Goal: Task Accomplishment & Management: Manage account settings

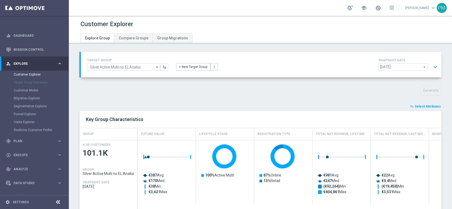
click at [431, 64] on button "expand_more" at bounding box center [435, 67] width 8 height 10
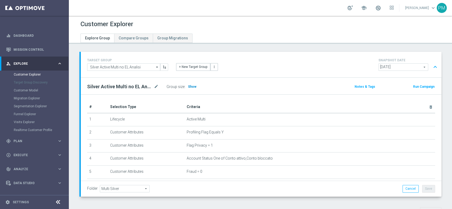
click at [194, 86] on span "Show" at bounding box center [192, 87] width 8 height 4
click at [431, 68] on button "expand_less" at bounding box center [435, 67] width 8 height 10
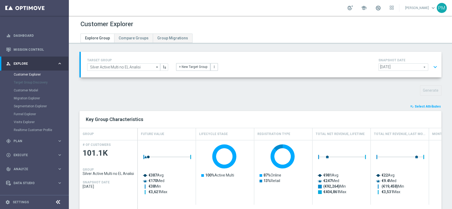
click at [424, 105] on span "Select Attributes" at bounding box center [428, 107] width 26 height 4
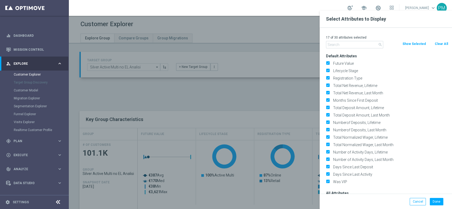
click at [439, 43] on button "Clear All" at bounding box center [441, 44] width 14 height 6
checkbox input "false"
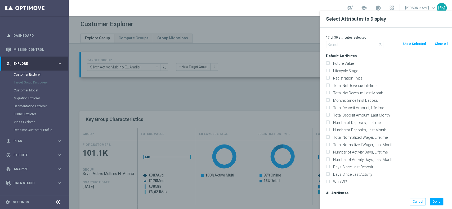
checkbox input "false"
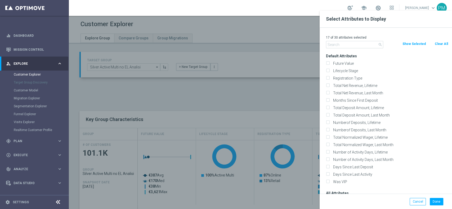
checkbox input "false"
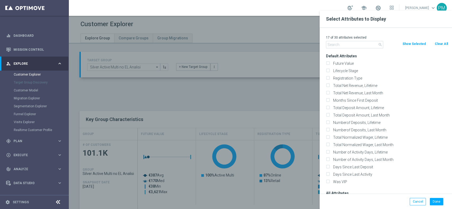
checkbox input "false"
click at [344, 46] on input "text" at bounding box center [354, 44] width 57 height 7
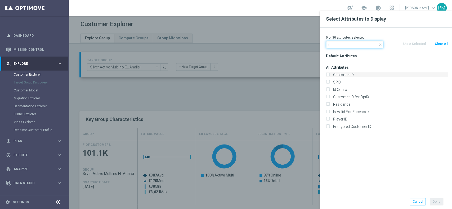
type input "id"
click at [344, 74] on label "Customer ID" at bounding box center [389, 75] width 117 height 5
click at [329, 74] on input "Customer ID" at bounding box center [327, 75] width 3 height 3
checkbox input "true"
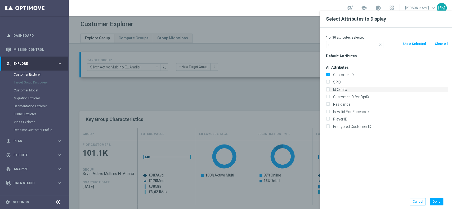
click at [341, 89] on label "Id Conto" at bounding box center [389, 89] width 117 height 5
click at [329, 89] on input "Id Conto" at bounding box center [327, 90] width 3 height 3
checkbox input "true"
click at [340, 43] on input "id" at bounding box center [354, 44] width 57 height 7
click at [339, 43] on input "id" at bounding box center [354, 44] width 57 height 7
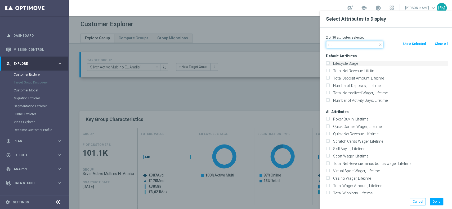
type input "life"
click at [345, 63] on label "Lifecycle Stage" at bounding box center [389, 63] width 117 height 5
click at [329, 63] on input "Lifecycle Stage" at bounding box center [327, 63] width 3 height 3
checkbox input "true"
click at [442, 203] on button "Done" at bounding box center [437, 201] width 14 height 7
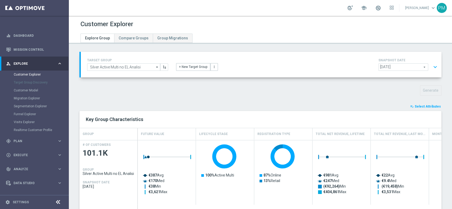
type input "Search"
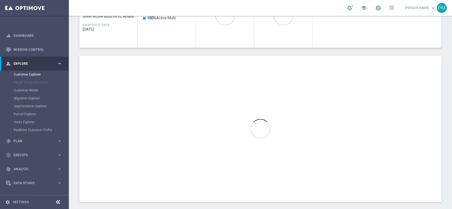
scroll to position [163, 0]
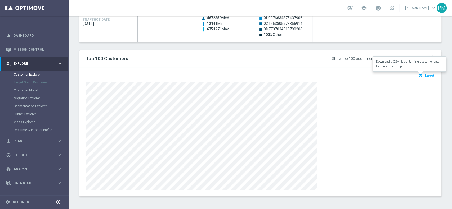
click at [426, 75] on span "Export" at bounding box center [429, 76] width 10 height 4
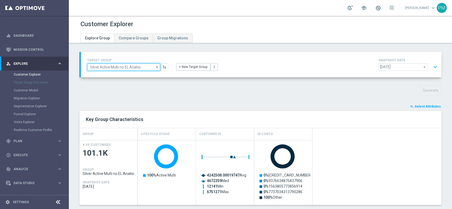
click at [105, 68] on input "Silver Active Multi no EL Analisi" at bounding box center [123, 67] width 73 height 7
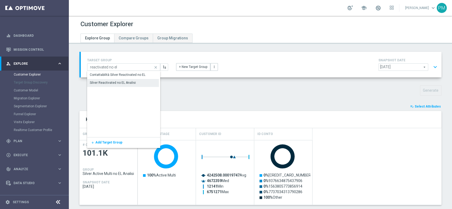
click at [105, 83] on div "Silver Reactivated no EL Analisi" at bounding box center [113, 82] width 46 height 5
type input "Silver Reactivated no EL Analisi"
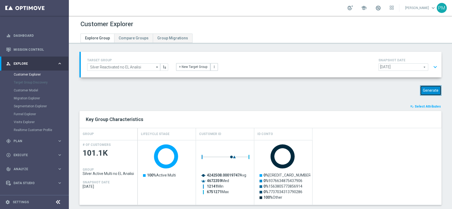
click at [423, 87] on button "Generate" at bounding box center [430, 91] width 21 height 10
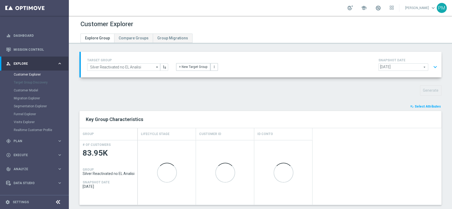
click at [432, 63] on button "expand_more" at bounding box center [435, 67] width 8 height 10
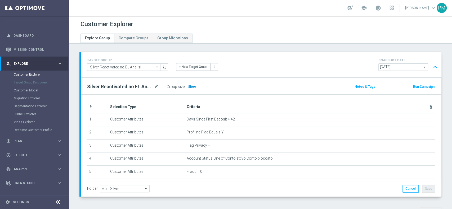
click at [189, 88] on span "Show" at bounding box center [192, 87] width 8 height 4
click at [431, 67] on button "expand_less" at bounding box center [435, 67] width 8 height 10
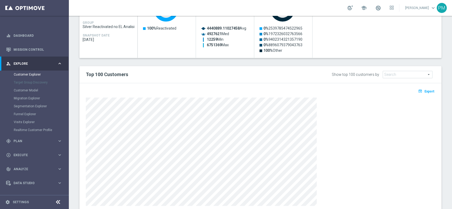
scroll to position [163, 0]
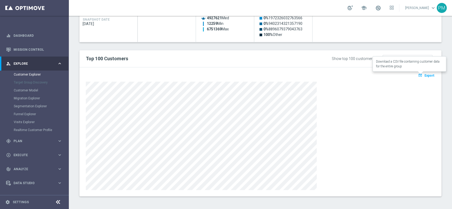
click at [424, 75] on span "Export" at bounding box center [429, 76] width 10 height 4
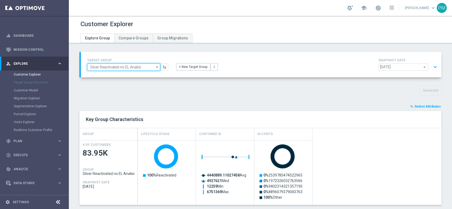
click at [135, 70] on input "Silver Reactivated no EL Analisi" at bounding box center [123, 67] width 73 height 7
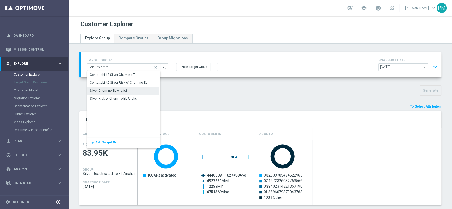
click at [135, 90] on div "Silver Churn no EL Analisi" at bounding box center [123, 90] width 72 height 7
type input "Silver Churn no EL Analisi"
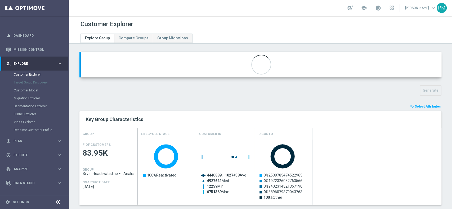
type input "Customer Target Groups"
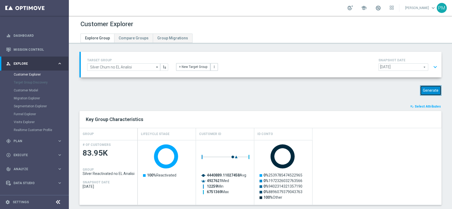
click at [421, 91] on button "Generate" at bounding box center [430, 91] width 21 height 10
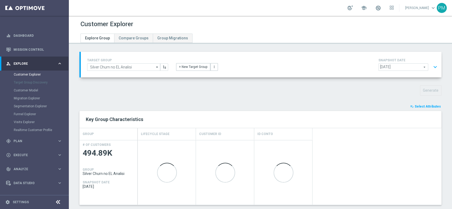
click at [431, 65] on button "expand_more" at bounding box center [435, 67] width 8 height 10
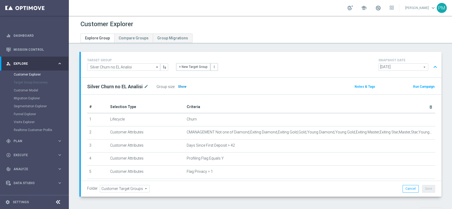
click at [178, 84] on h3 "Show" at bounding box center [182, 87] width 10 height 6
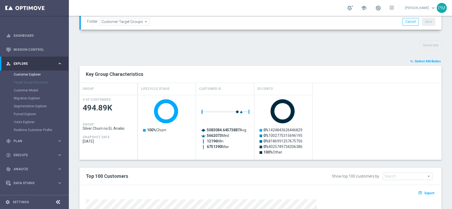
scroll to position [247, 0]
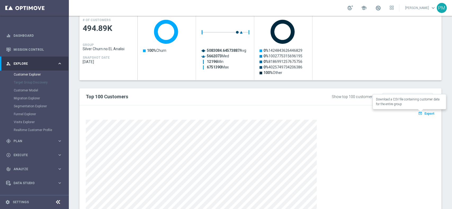
click at [424, 113] on span "Export" at bounding box center [429, 114] width 10 height 4
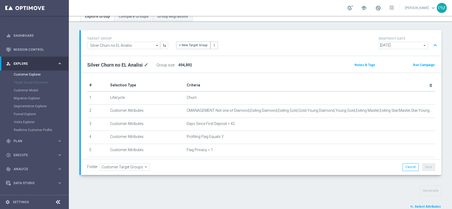
scroll to position [0, 0]
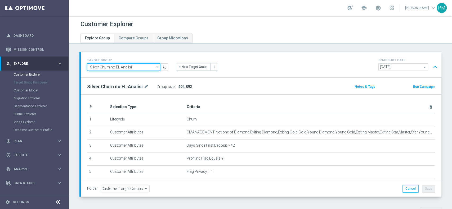
click at [123, 69] on input "Silver Churn no EL Analisi" at bounding box center [123, 67] width 73 height 7
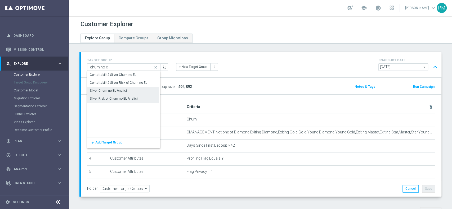
click at [117, 101] on div "Silver Risk of Churn no EL Analisi" at bounding box center [123, 98] width 72 height 7
type input "Silver Risk of Churn no EL Analisi"
type input "Active Multi Riattivati cont"
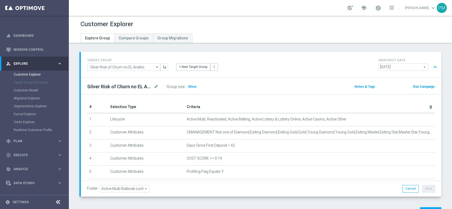
click at [431, 69] on button "expand_less" at bounding box center [435, 67] width 8 height 10
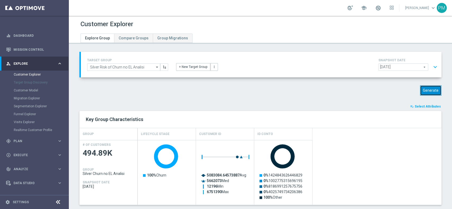
click at [428, 88] on button "Generate" at bounding box center [430, 91] width 21 height 10
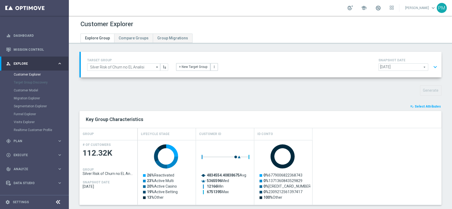
click at [431, 68] on button "expand_more" at bounding box center [435, 67] width 8 height 10
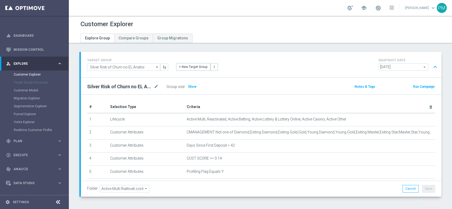
click at [196, 85] on div "Group size : Show" at bounding box center [193, 86] width 53 height 7
click at [194, 86] on span "Show" at bounding box center [192, 87] width 8 height 4
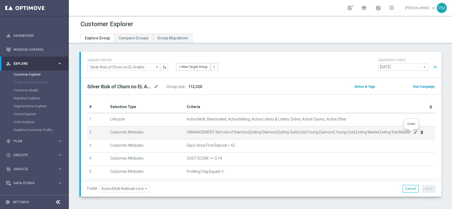
click at [420, 134] on icon "delete_forever" at bounding box center [422, 133] width 4 height 4
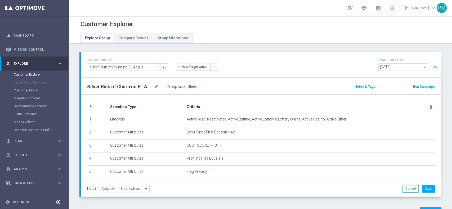
click at [193, 88] on span "Show" at bounding box center [192, 87] width 8 height 4
click at [32, 75] on link "Customer Explorer" at bounding box center [34, 75] width 41 height 4
click at [20, 143] on div "gps_fixed Plan" at bounding box center [31, 141] width 51 height 5
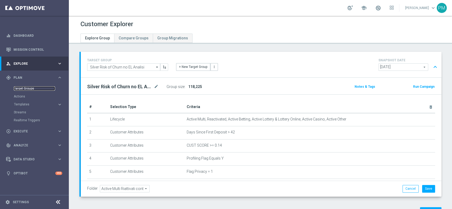
click at [25, 88] on link "Target Groups" at bounding box center [34, 89] width 41 height 4
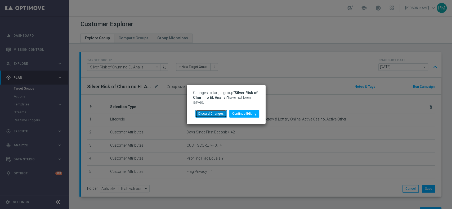
click at [205, 115] on button "Discard Changes" at bounding box center [210, 113] width 31 height 7
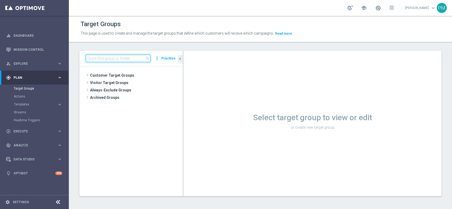
click at [121, 57] on input at bounding box center [118, 58] width 65 height 7
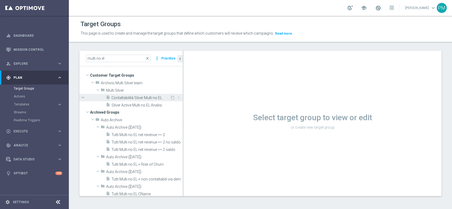
click at [126, 96] on span "Contattabilità Silver Multi no EL" at bounding box center [140, 98] width 59 height 5
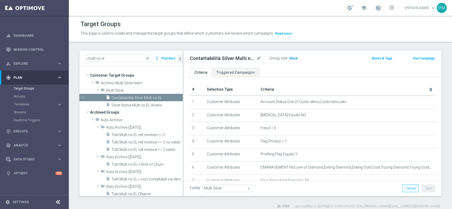
click at [292, 59] on span "Show" at bounding box center [293, 59] width 8 height 4
click at [92, 59] on input "multi no el" at bounding box center [118, 58] width 65 height 7
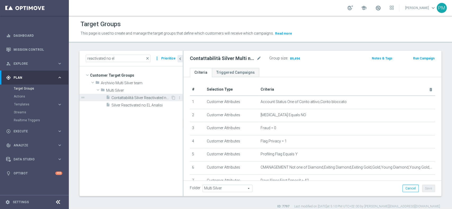
click at [129, 96] on span "Contattabilità Silver Reactivated no EL" at bounding box center [140, 98] width 59 height 5
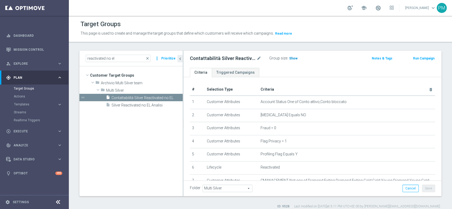
click at [293, 60] on span "Show" at bounding box center [293, 59] width 8 height 4
click at [93, 59] on input "reactivated no el" at bounding box center [118, 58] width 65 height 7
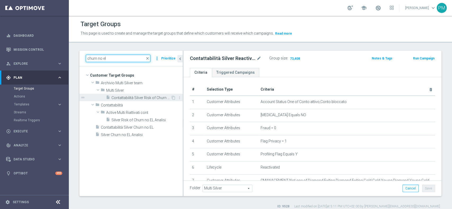
type input "churn no el"
click at [130, 101] on div "insert_drive_file Contattabilità Silver Risk of Churn no EL" at bounding box center [138, 97] width 65 height 7
